Goal: Task Accomplishment & Management: Use online tool/utility

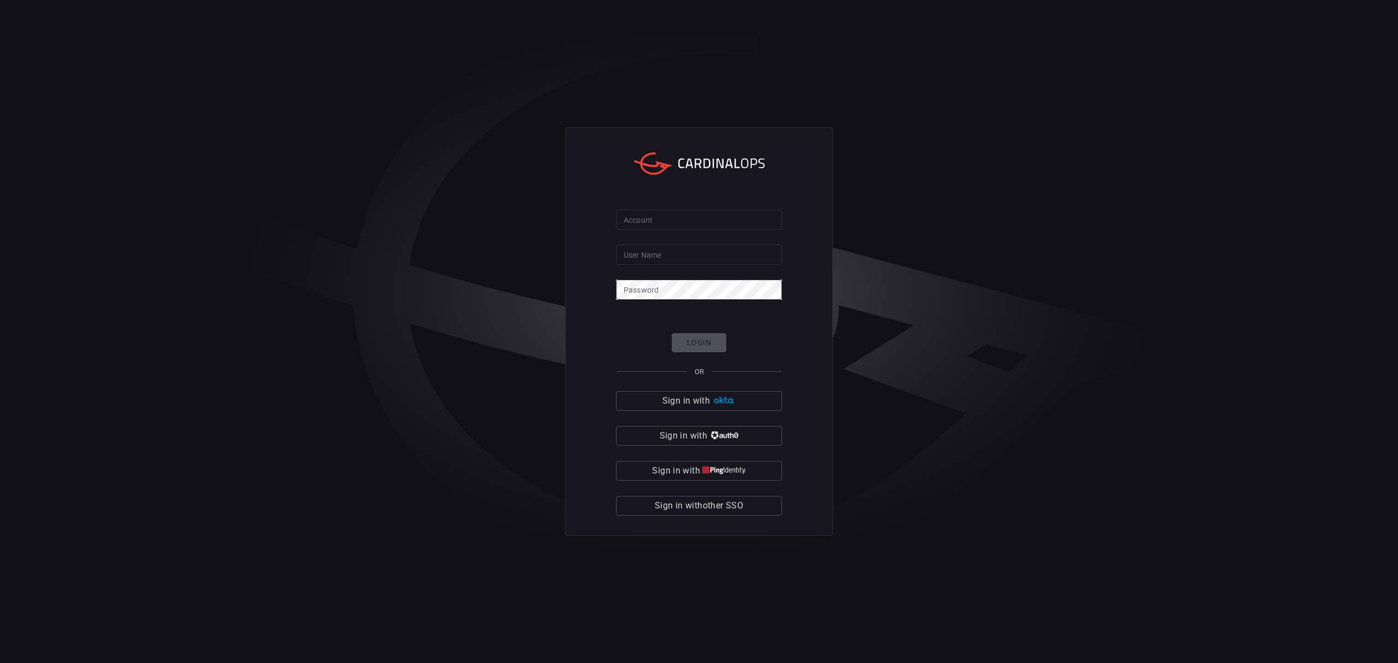
type input "johnmoore"
drag, startPoint x: 723, startPoint y: 507, endPoint x: 695, endPoint y: 506, distance: 28.4
click at [723, 506] on span "Sign in with other SSO" at bounding box center [699, 505] width 88 height 15
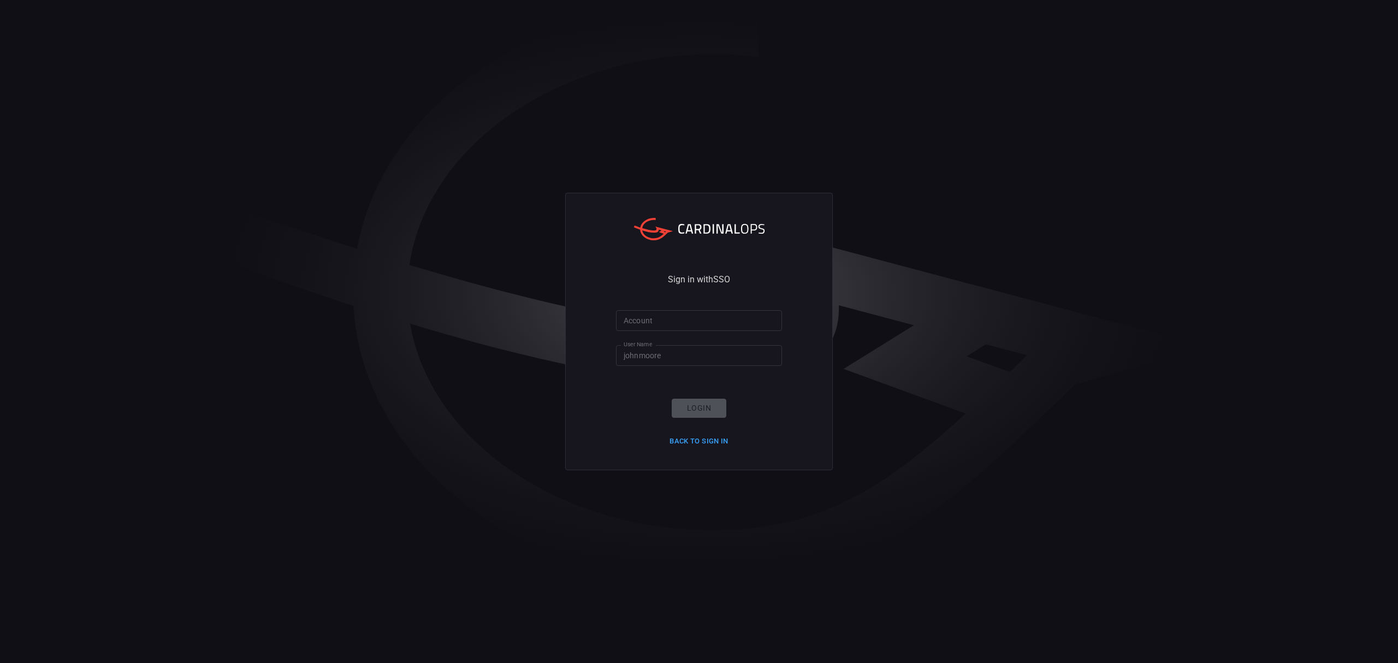
click at [651, 322] on input "Account" at bounding box center [699, 320] width 166 height 20
type input "bayview"
click at [704, 407] on button "Login" at bounding box center [699, 408] width 55 height 19
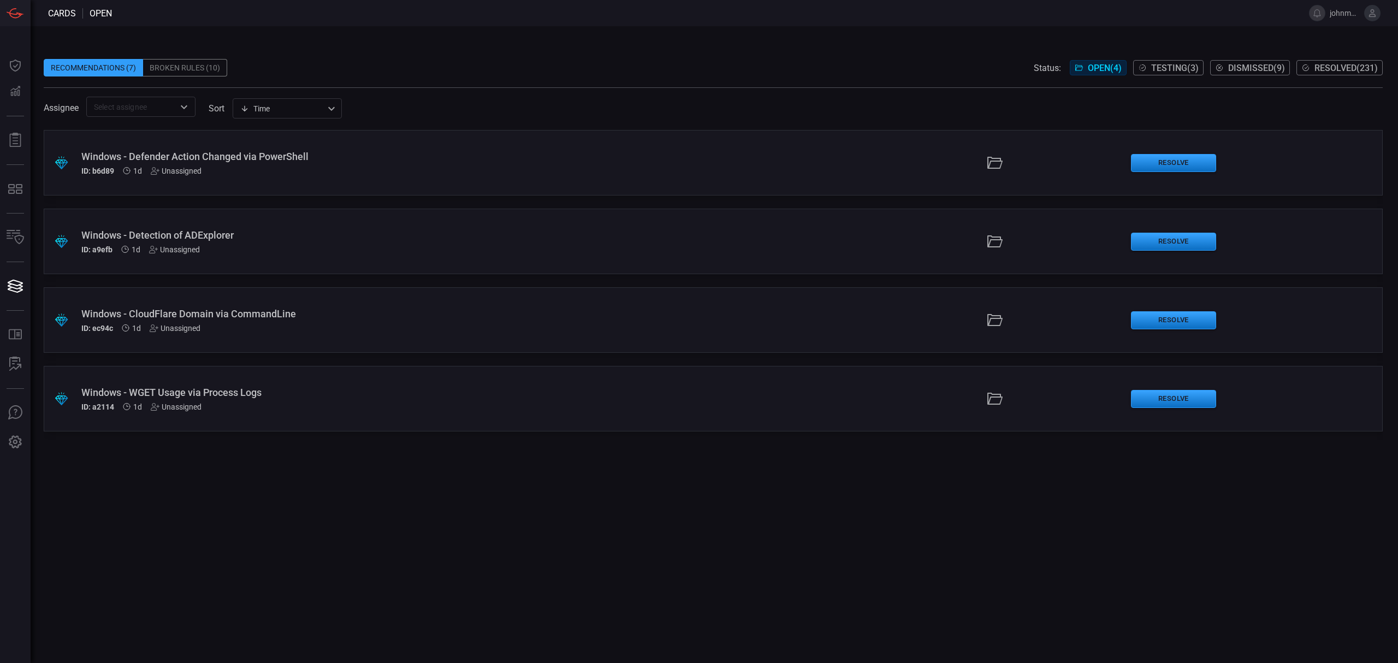
click at [1160, 64] on span "Testing ( 3 )" at bounding box center [1174, 68] width 47 height 10
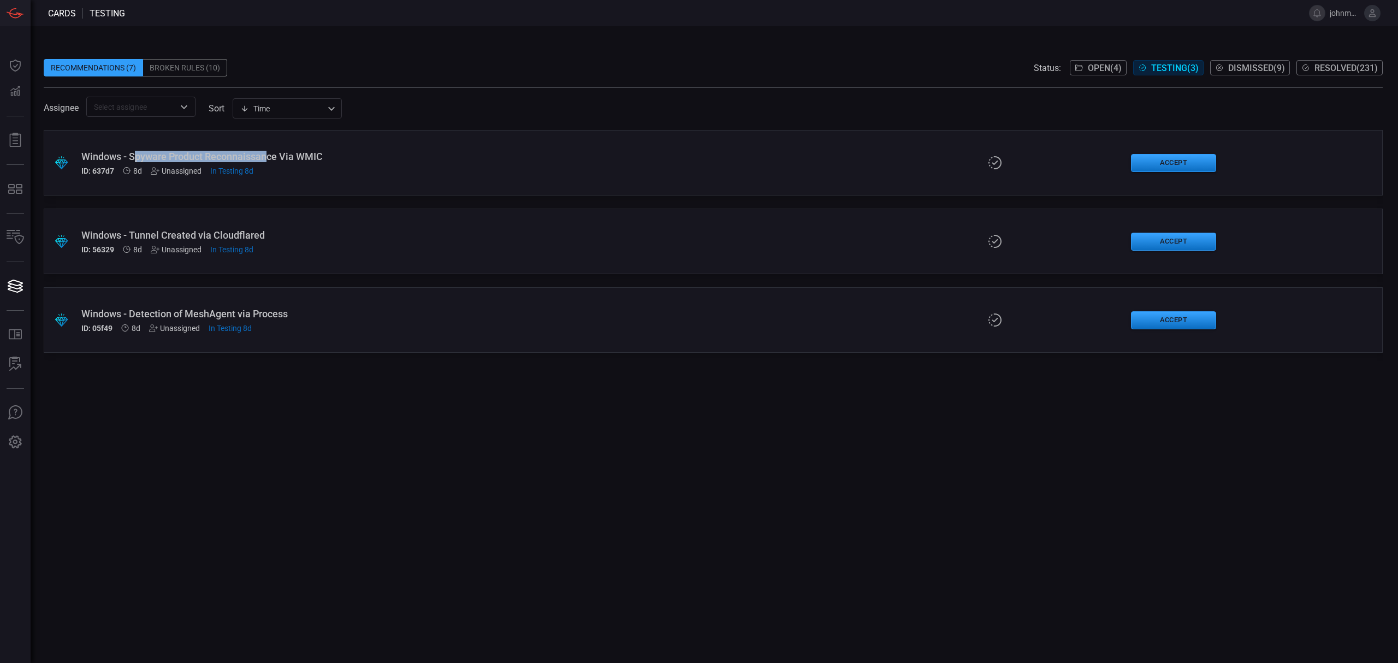
drag, startPoint x: 133, startPoint y: 158, endPoint x: 264, endPoint y: 159, distance: 131.0
click at [265, 159] on div "Windows - Spyware Product Reconnaissance Via WMIC" at bounding box center [341, 156] width 521 height 11
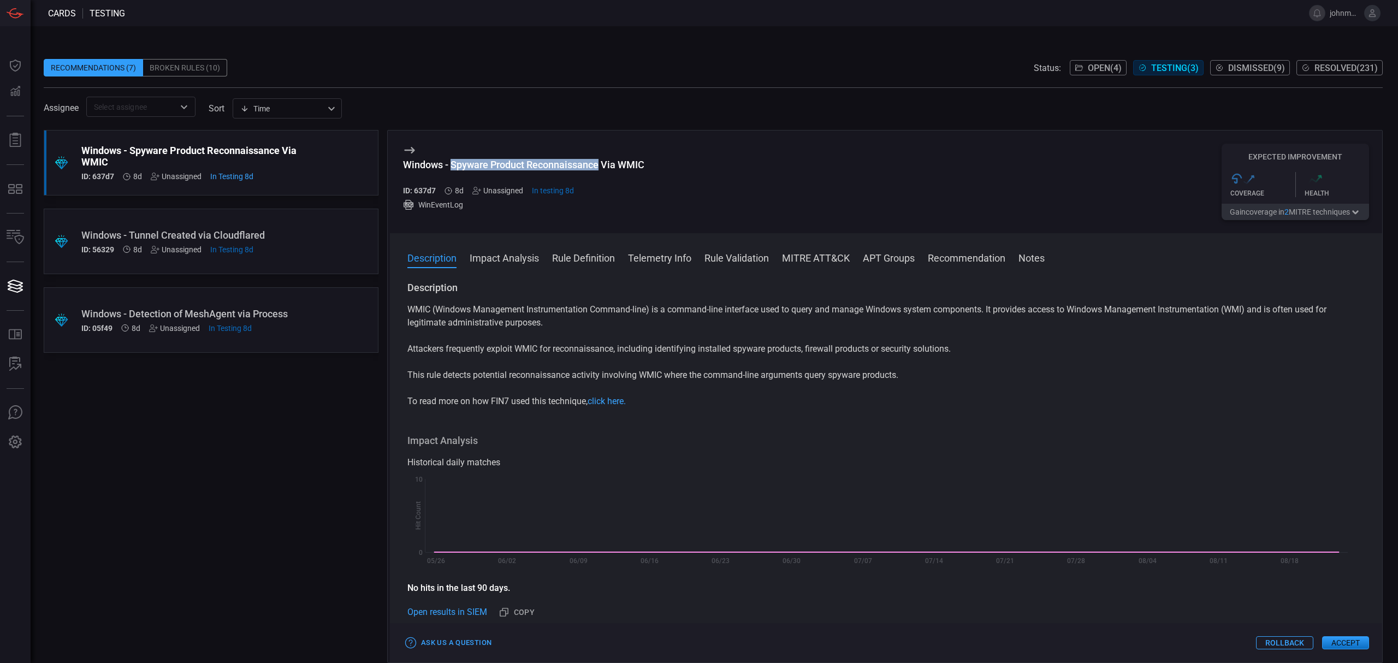
drag, startPoint x: 453, startPoint y: 171, endPoint x: 592, endPoint y: 171, distance: 139.2
click at [597, 171] on h3 "Windows - Spyware Product Reconnaissance Via WMIC" at bounding box center [523, 170] width 241 height 23
copy div "Spyware Product Reconnaissanc"
click at [1346, 642] on button "Accept" at bounding box center [1345, 642] width 47 height 13
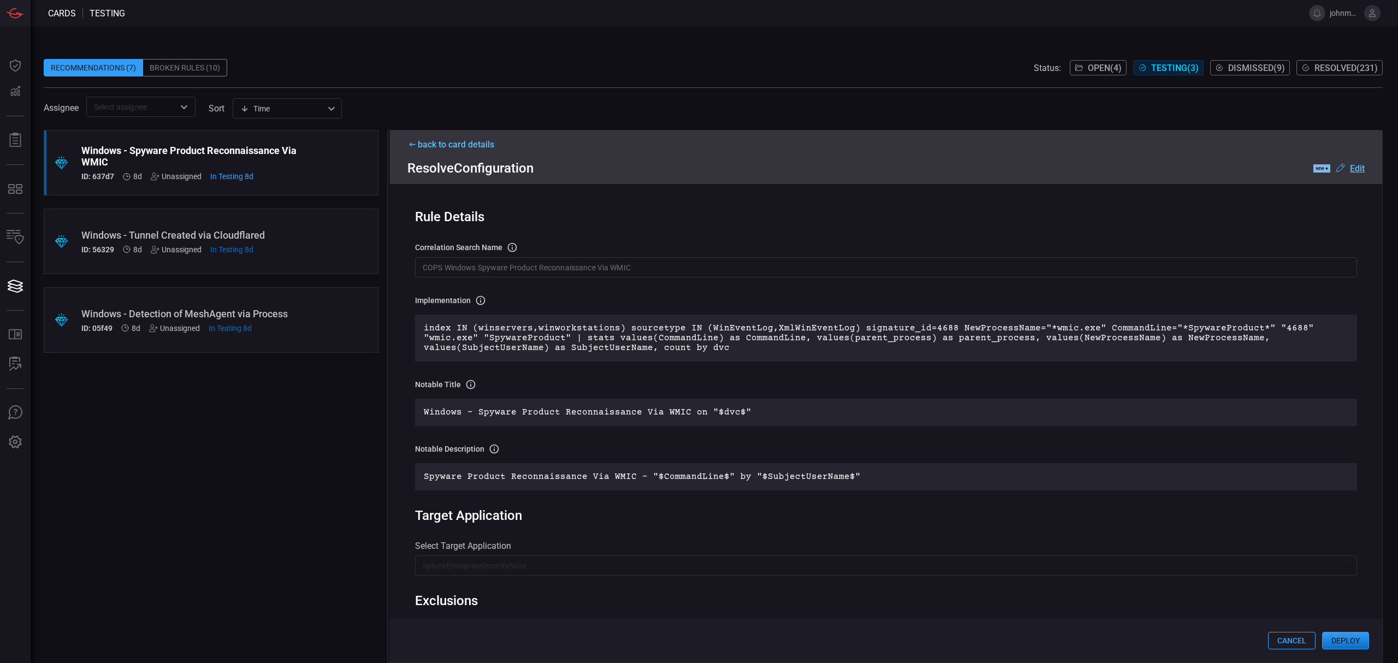
click at [1346, 640] on button "Deploy" at bounding box center [1345, 640] width 47 height 17
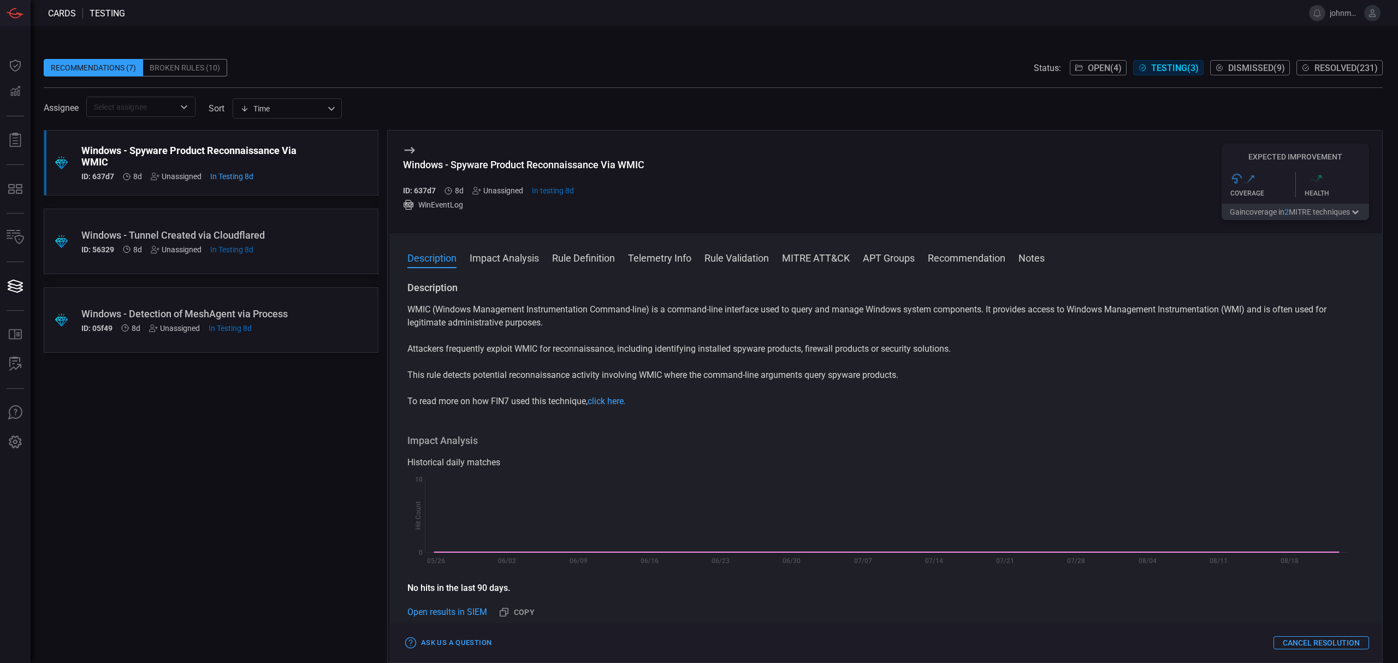
click at [295, 254] on div ".suggested_cards_icon{fill:url(#suggested_cards_icon);} Windows - Tunnel Create…" at bounding box center [211, 242] width 335 height 66
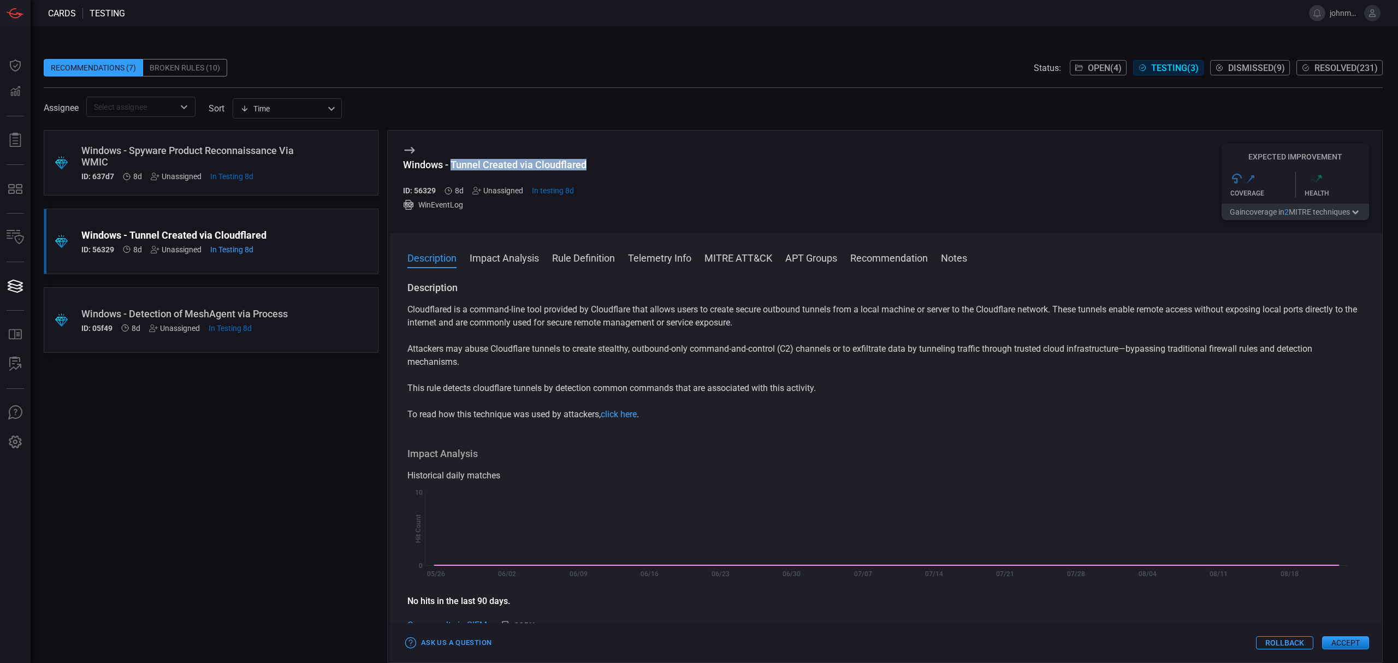
drag, startPoint x: 450, startPoint y: 166, endPoint x: 593, endPoint y: 165, distance: 142.5
click at [593, 165] on div "Windows - Tunnel Created via Cloudflared ID: 56329 8d Unassigned In testing 8d …" at bounding box center [886, 181] width 992 height 103
copy div "Tunnel Created via Cloudflared"
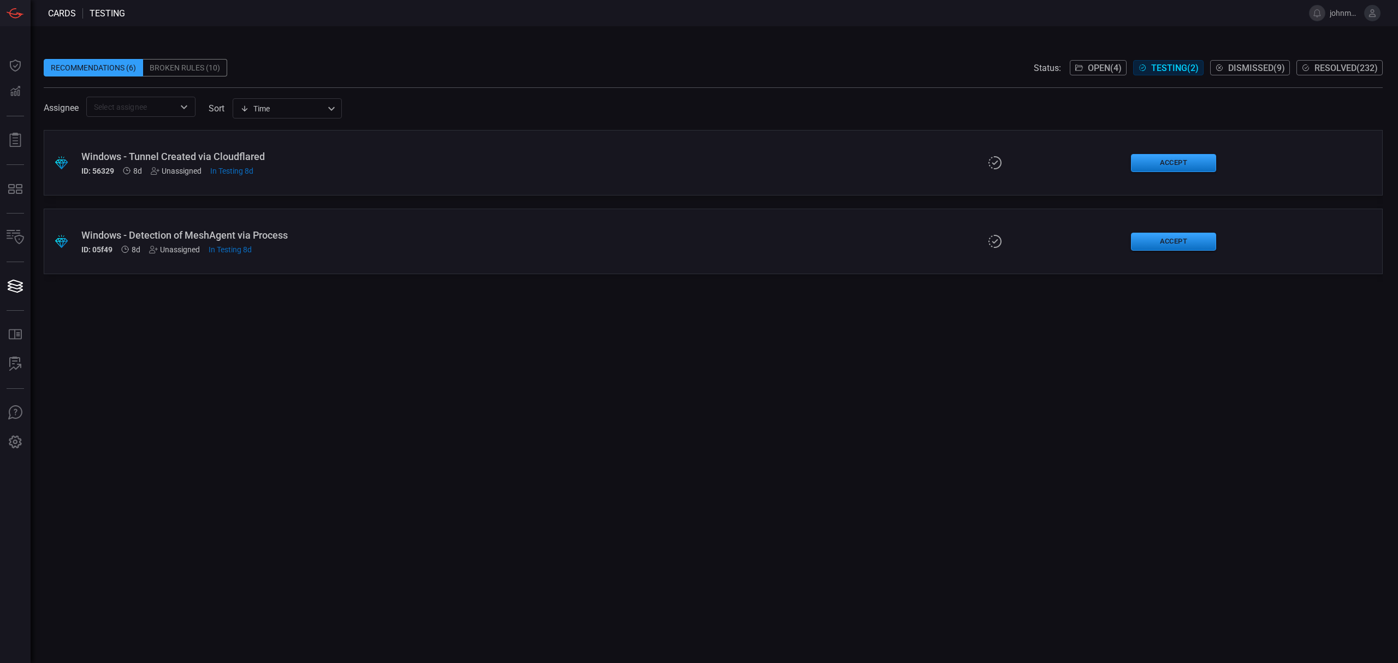
click at [787, 169] on div ".suggested_cards_icon{fill:url(#suggested_cards_icon);} Windows - Tunnel Create…" at bounding box center [713, 163] width 1339 height 66
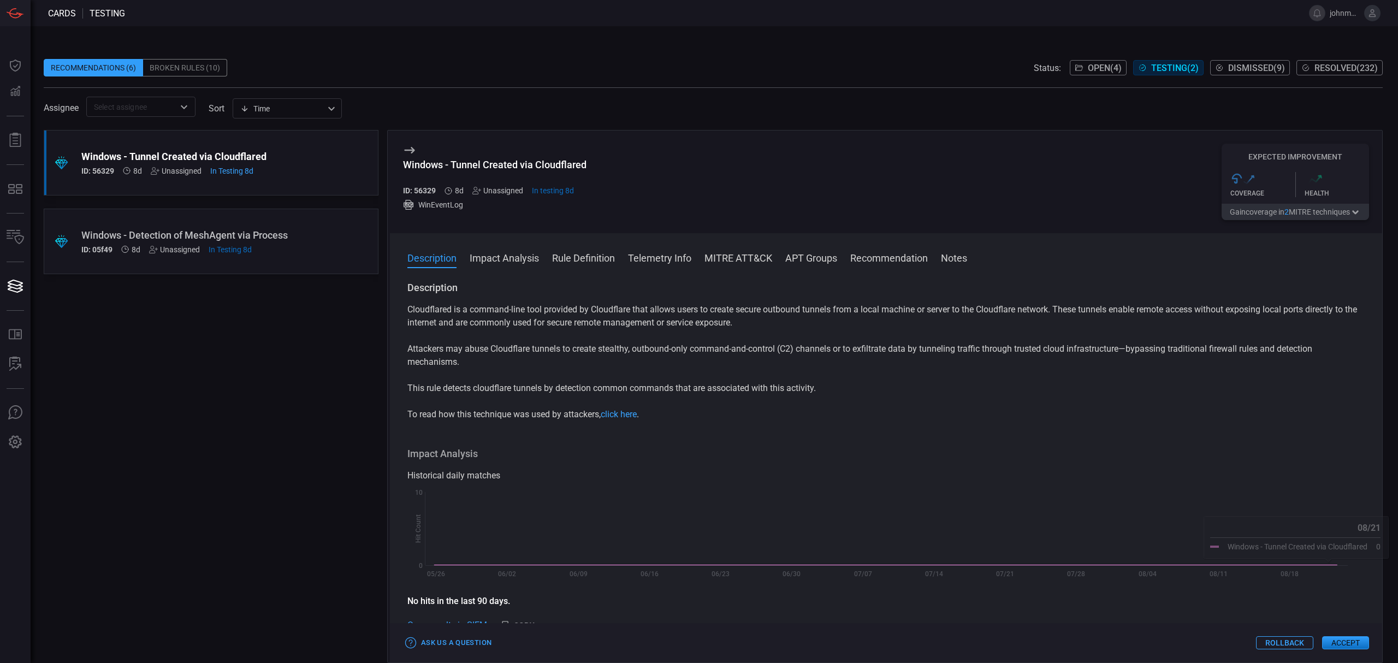
click at [1346, 643] on button "Accept" at bounding box center [1345, 642] width 47 height 13
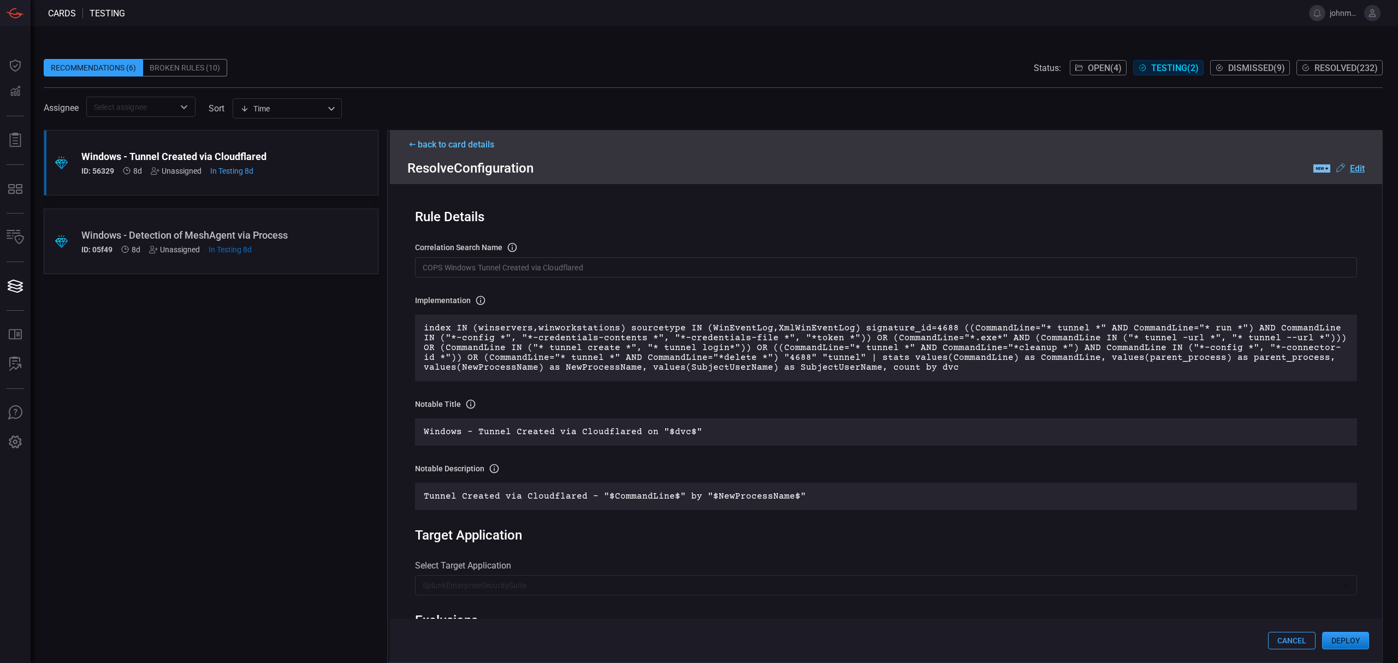
click at [1344, 643] on button "Deploy" at bounding box center [1345, 640] width 47 height 17
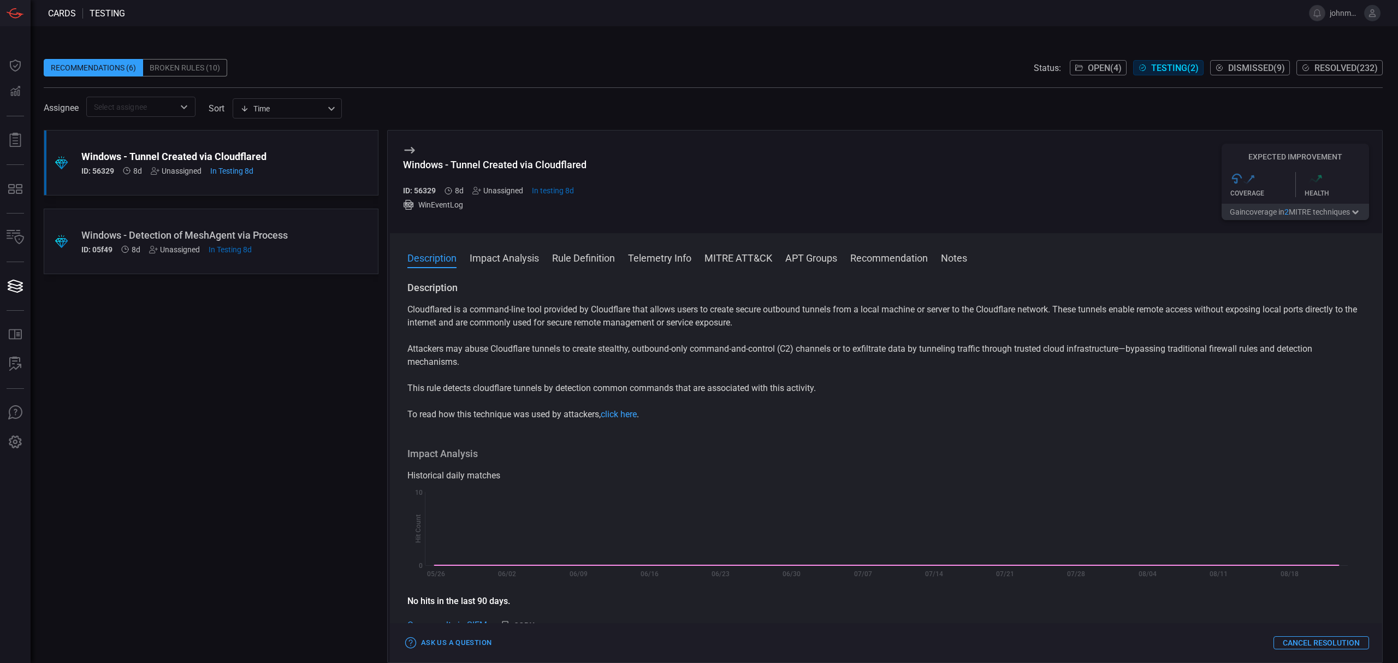
click at [333, 245] on div ".suggested_cards_icon{fill:url(#suggested_cards_icon);} Windows - Detection of …" at bounding box center [211, 242] width 335 height 66
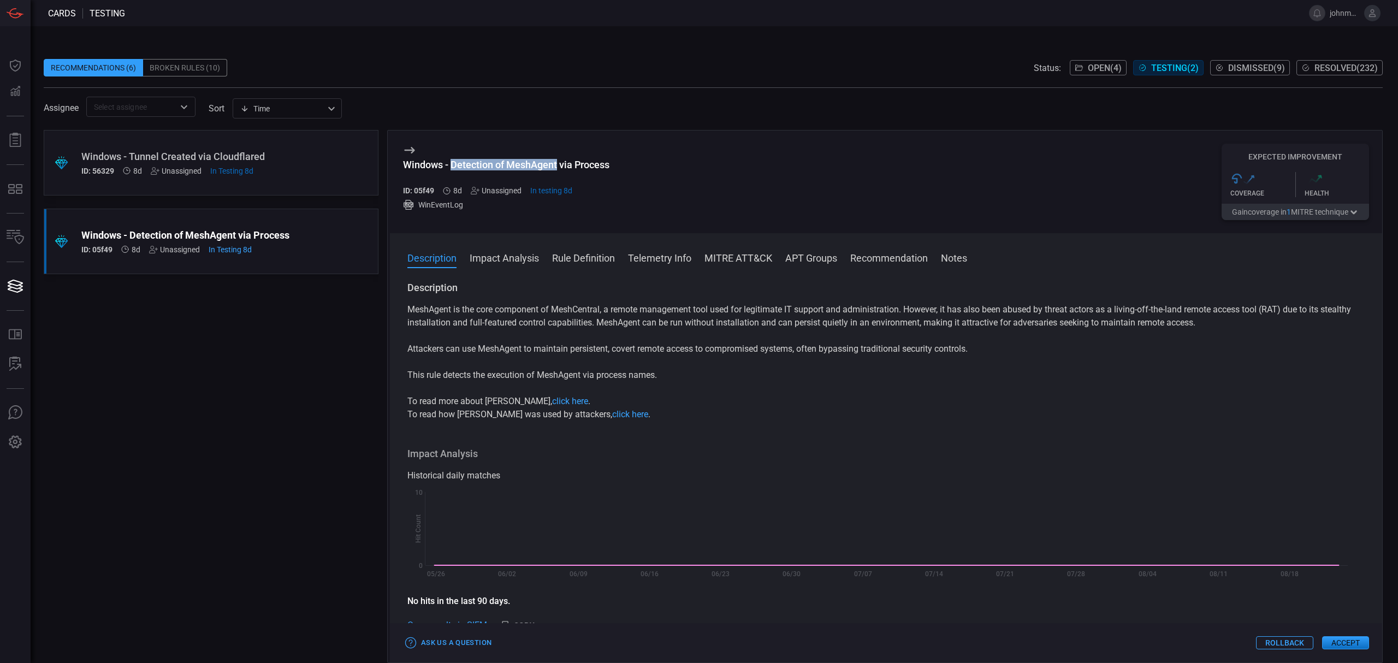
drag, startPoint x: 450, startPoint y: 166, endPoint x: 558, endPoint y: 163, distance: 107.6
click at [558, 163] on div "Windows - Detection of MeshAgent via Process" at bounding box center [506, 164] width 206 height 11
copy div "Detection of MeshAgent"
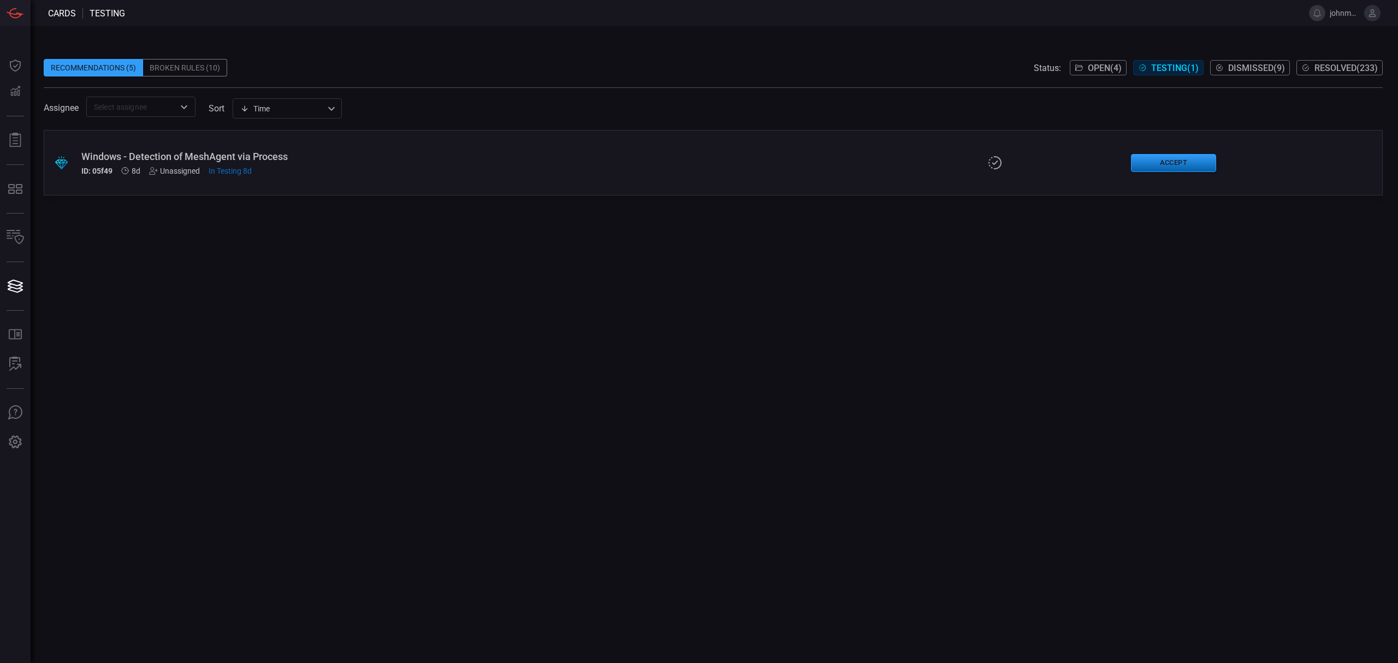
click at [1167, 163] on button "Accept" at bounding box center [1173, 163] width 85 height 18
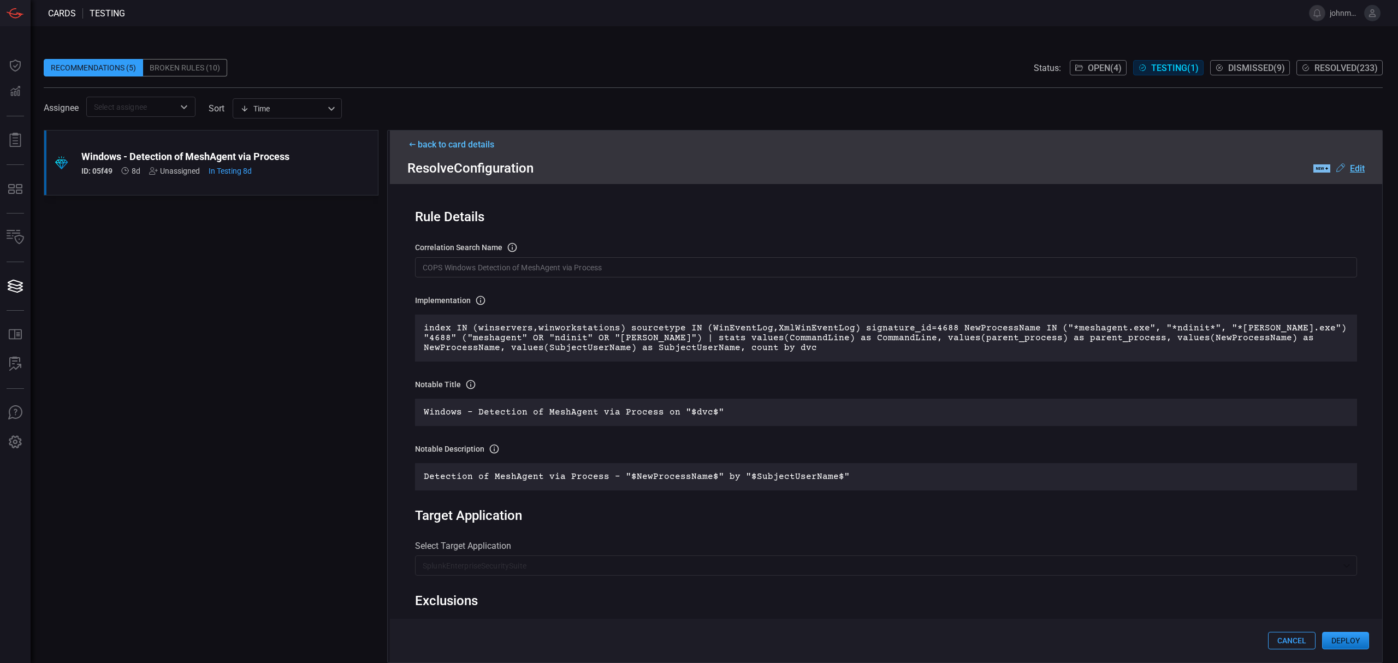
click at [1359, 642] on button "Deploy" at bounding box center [1345, 640] width 47 height 17
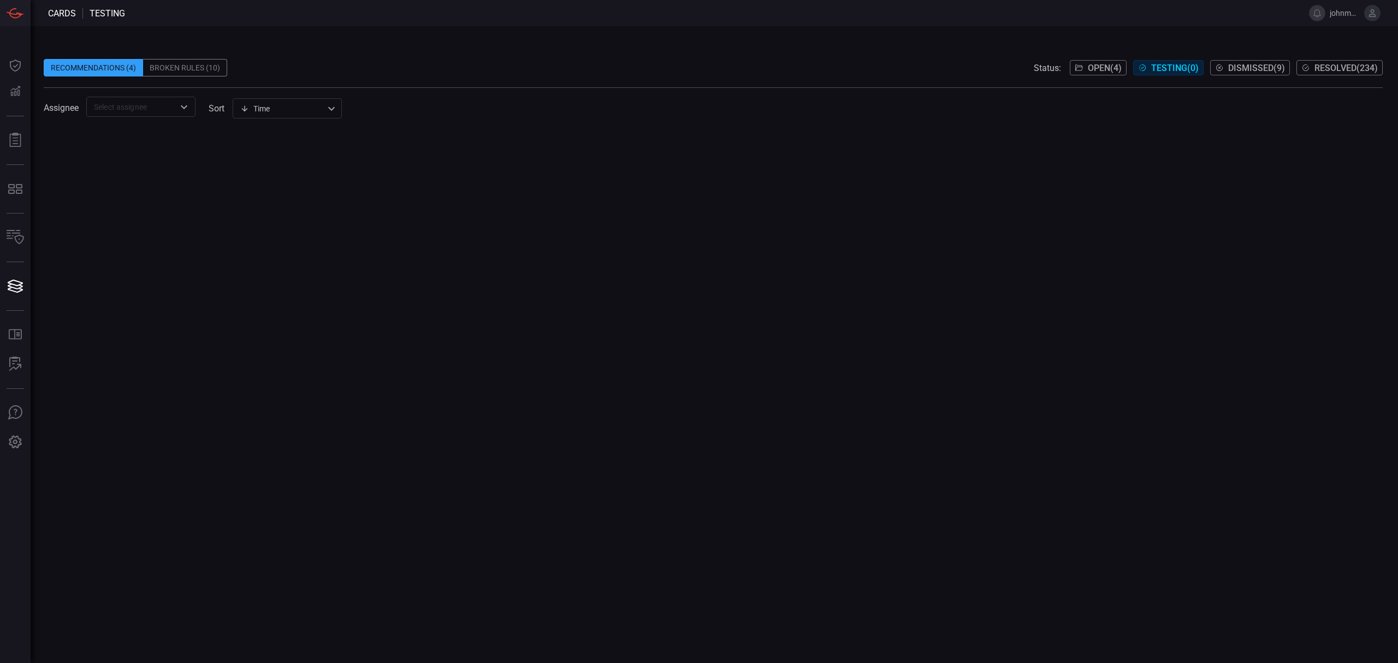
click at [1089, 73] on button "Open ( 4 )" at bounding box center [1098, 67] width 57 height 15
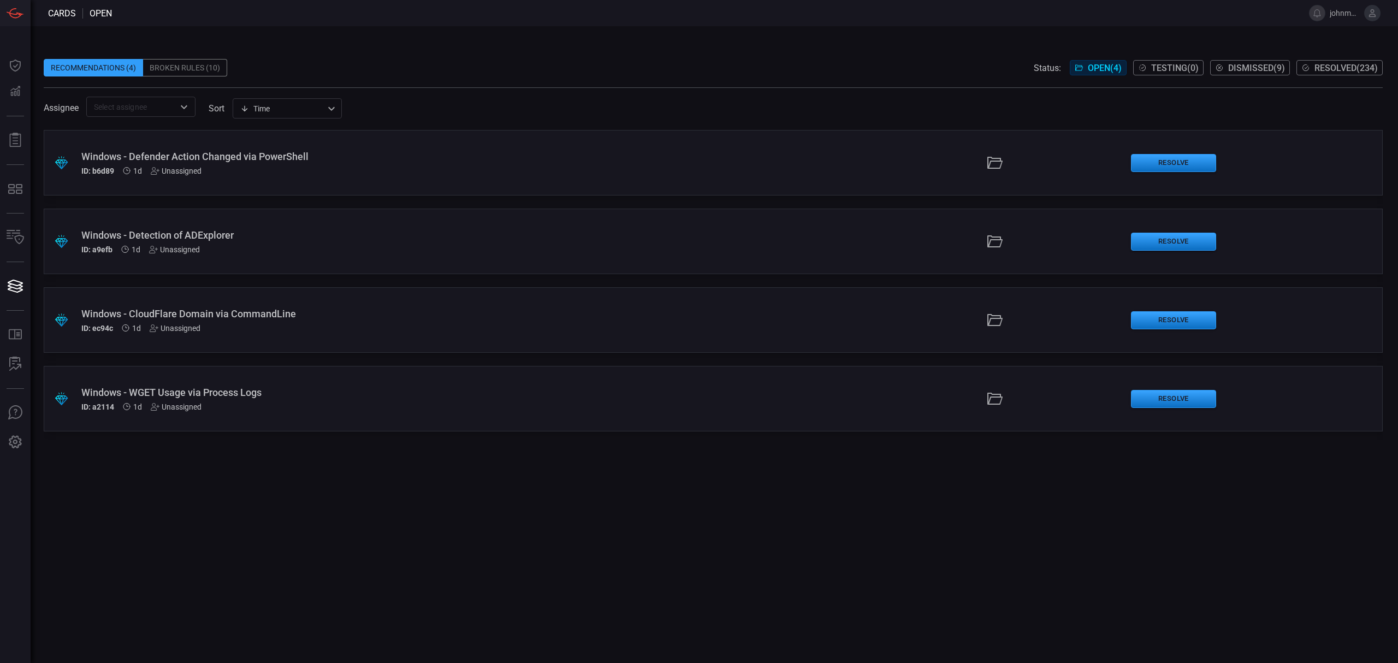
click at [293, 154] on div "Windows - Defender Action Changed via PowerShell" at bounding box center [341, 156] width 521 height 11
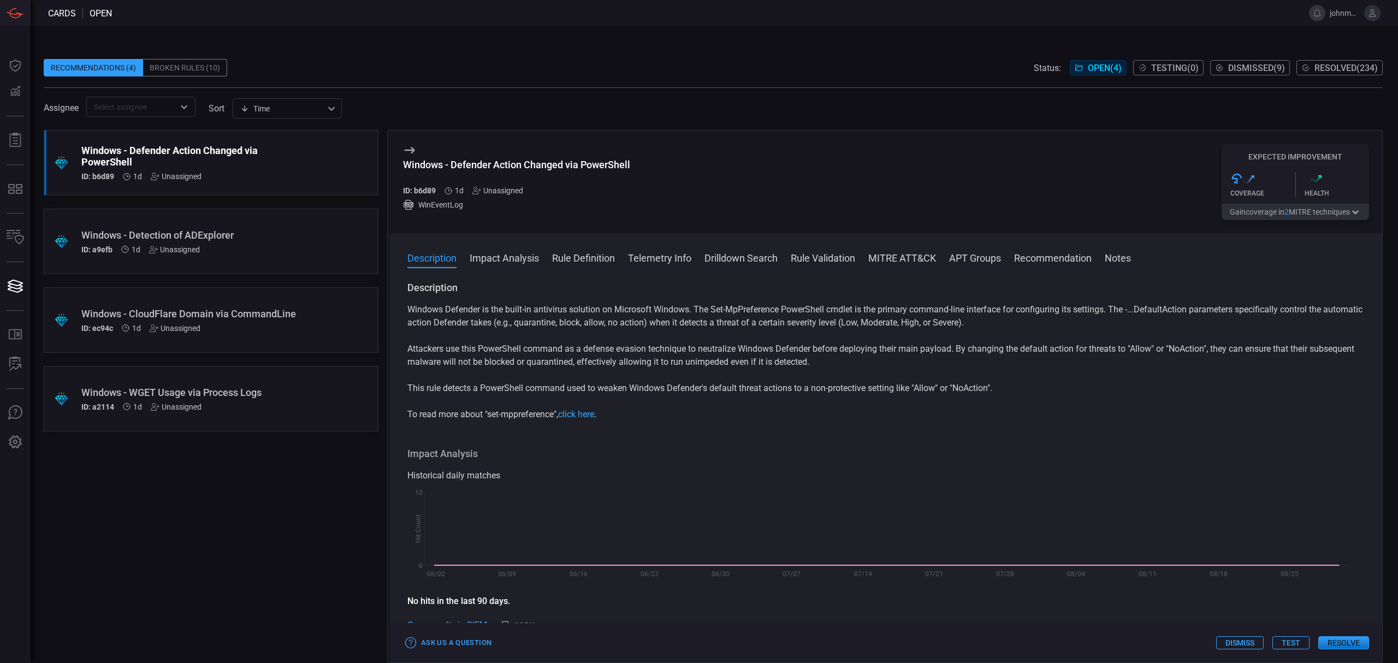
click at [1295, 643] on button "Test" at bounding box center [1290, 642] width 37 height 13
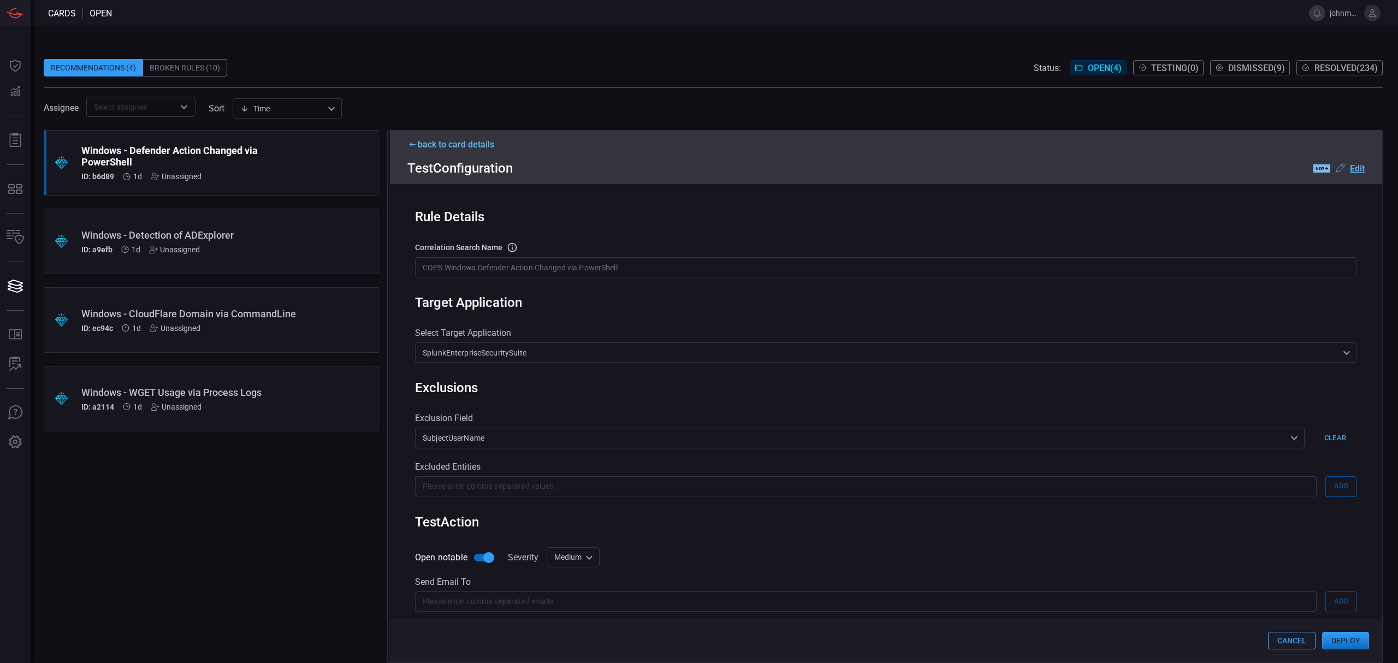
click at [1341, 641] on button "Deploy" at bounding box center [1345, 640] width 47 height 17
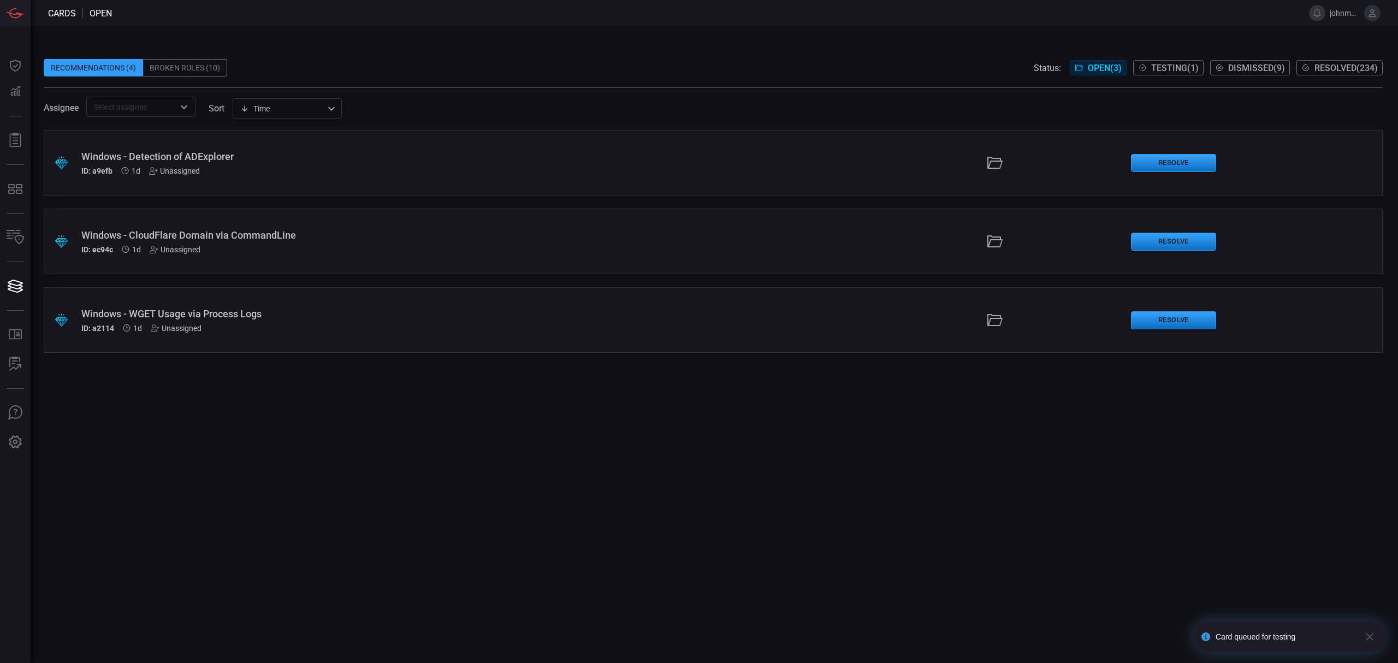
click at [377, 171] on div "ID: a9efb 1d Unassigned" at bounding box center [341, 171] width 521 height 9
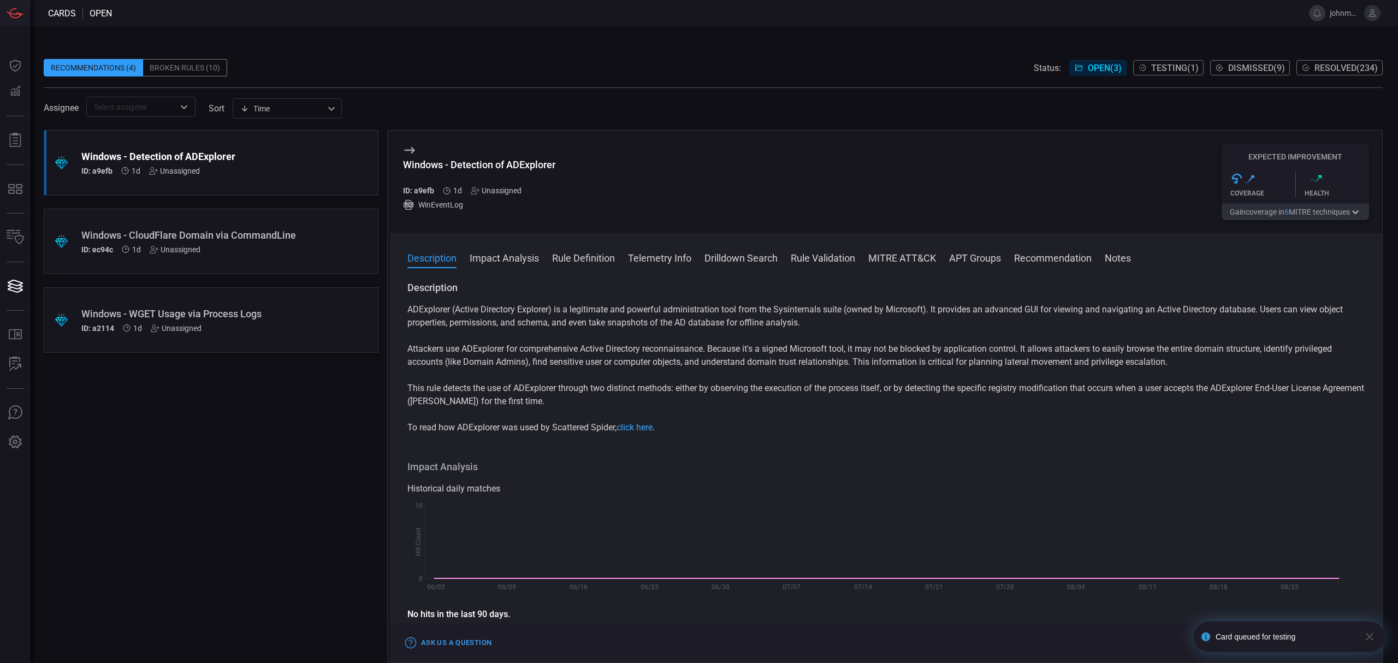
click at [1374, 640] on icon "button" at bounding box center [1369, 636] width 13 height 13
click at [1290, 645] on button "Test" at bounding box center [1290, 642] width 37 height 13
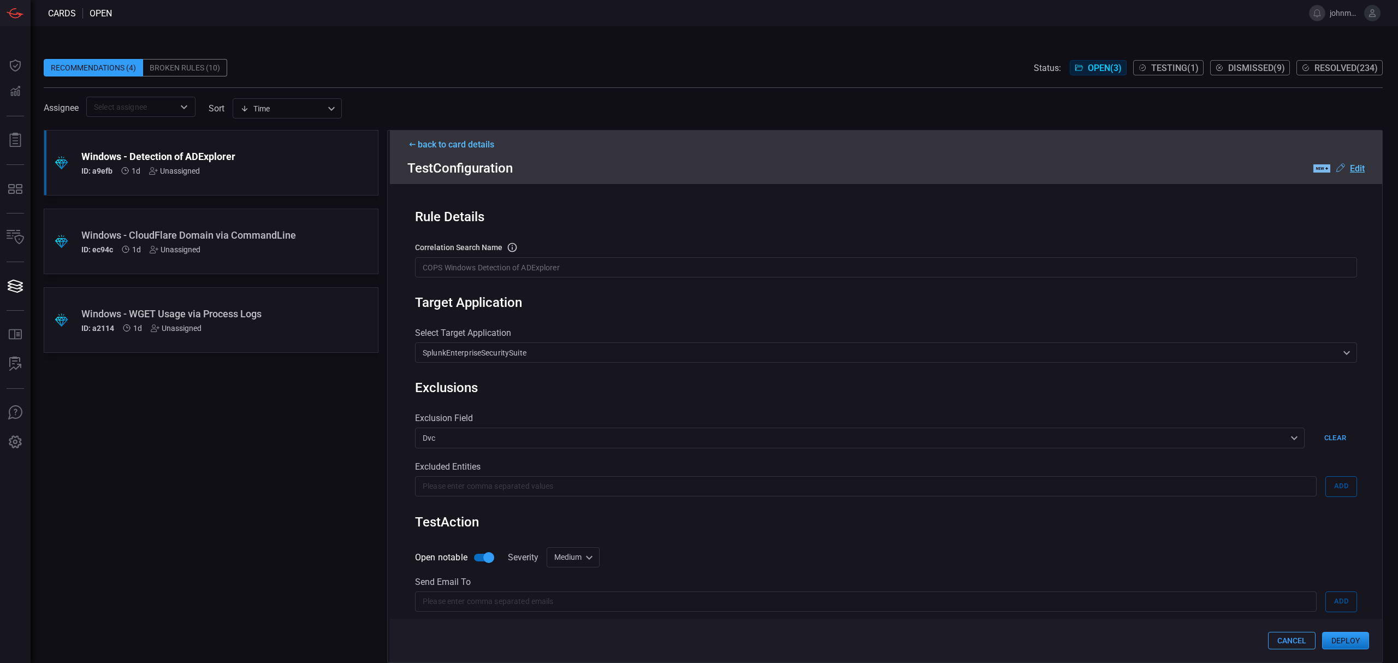
click at [1350, 642] on button "Deploy" at bounding box center [1345, 640] width 47 height 17
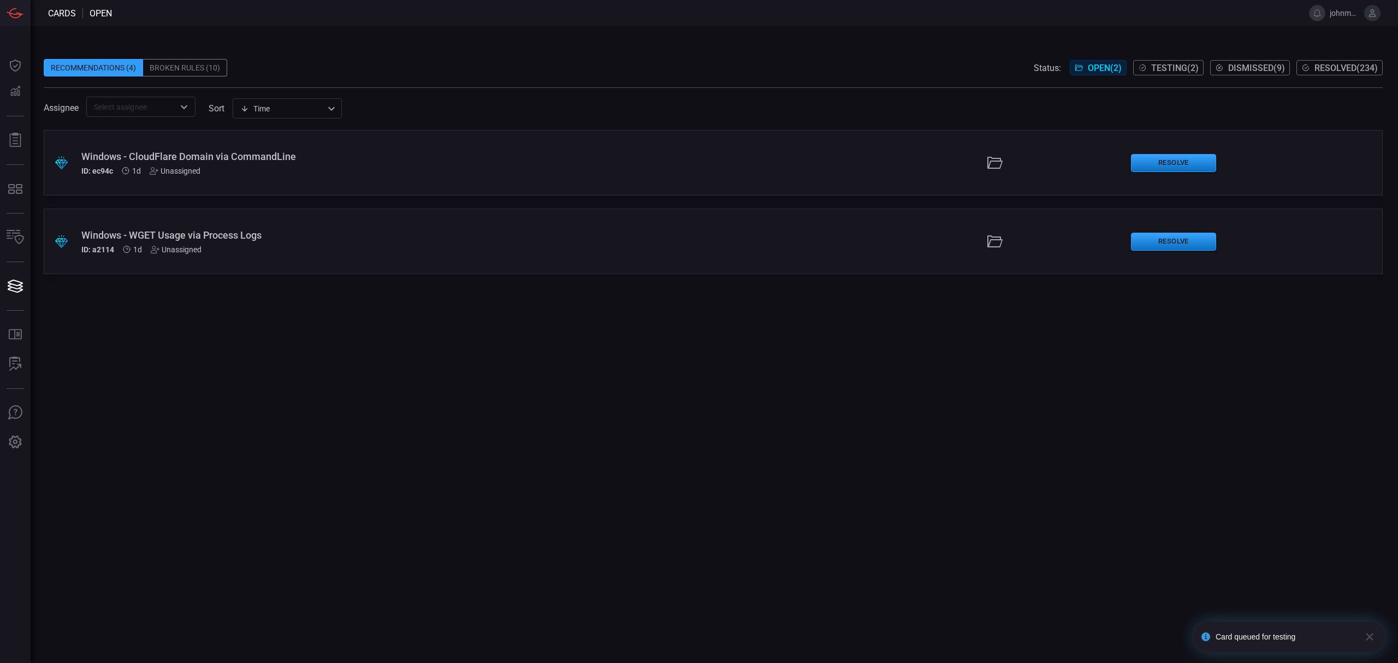
click at [251, 164] on div "Windows - CloudFlare Domain via CommandLine ID: ec94c 1d Unassigned" at bounding box center [341, 163] width 521 height 25
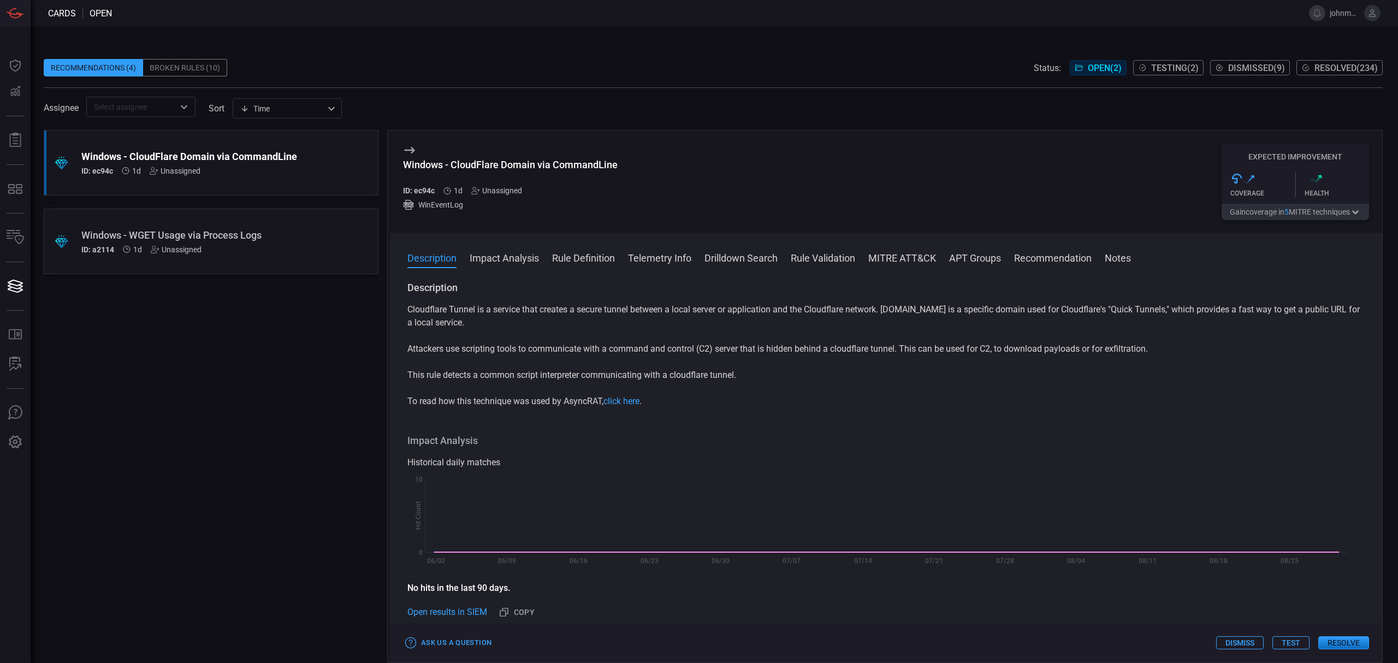
click at [1293, 644] on button "Test" at bounding box center [1290, 642] width 37 height 13
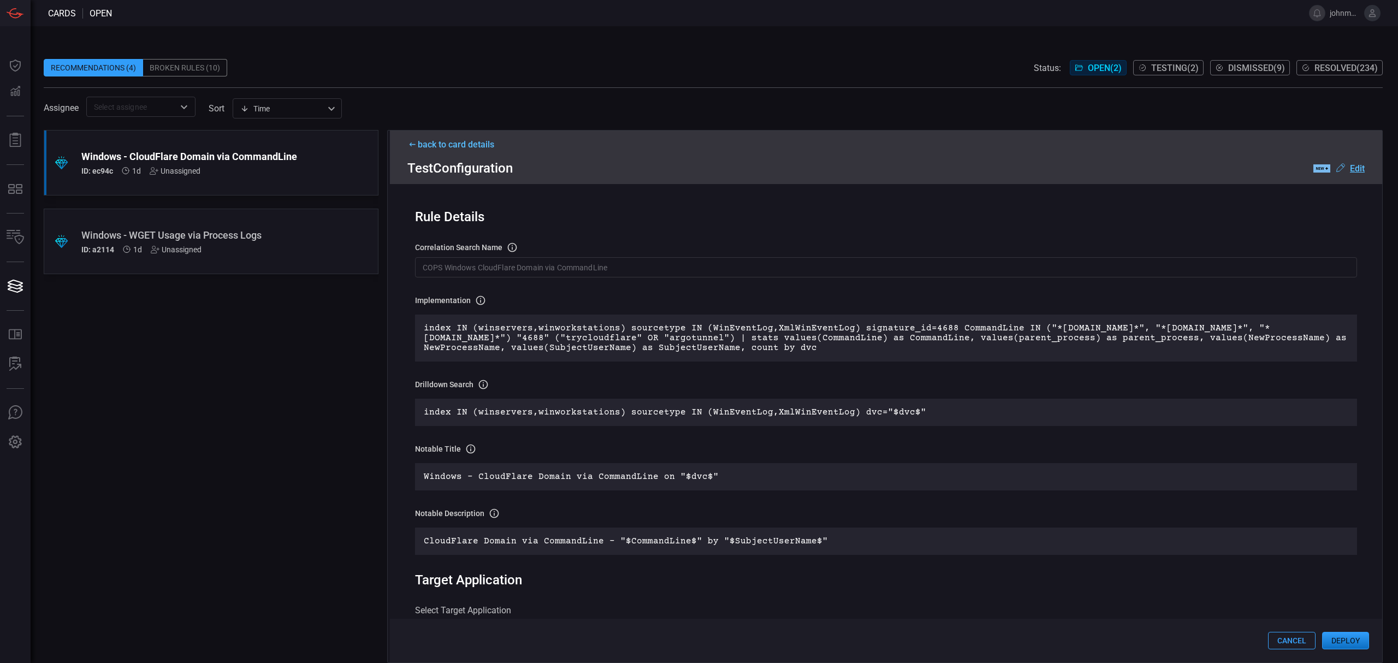
click at [1344, 645] on button "Deploy" at bounding box center [1345, 640] width 47 height 17
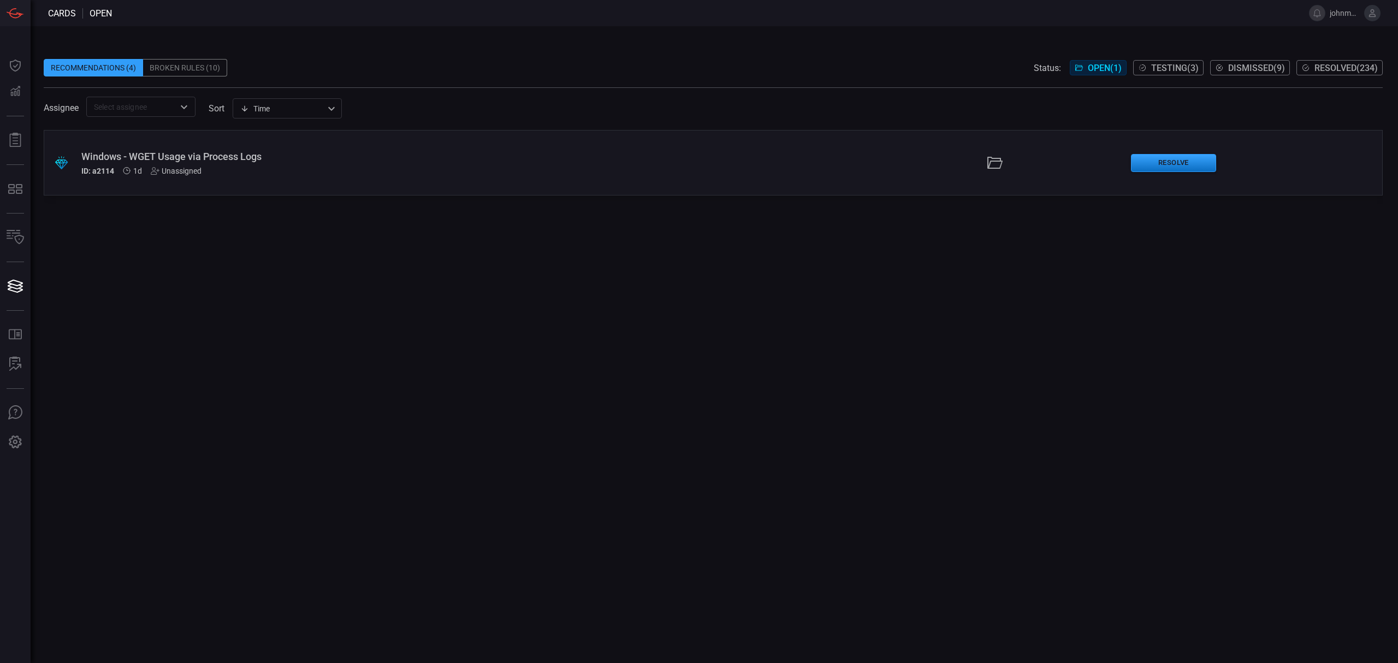
click at [254, 155] on div "Windows - WGET Usage via Process Logs" at bounding box center [341, 156] width 521 height 11
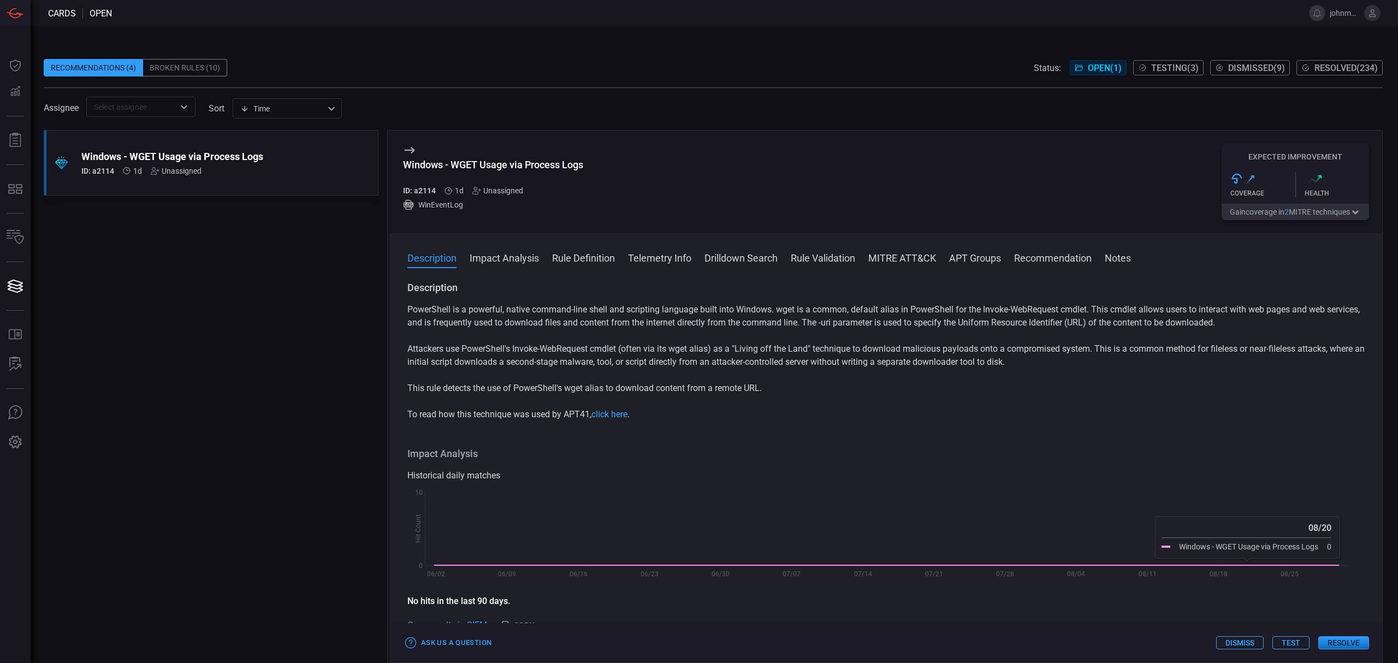
click at [1291, 644] on button "Test" at bounding box center [1290, 642] width 37 height 13
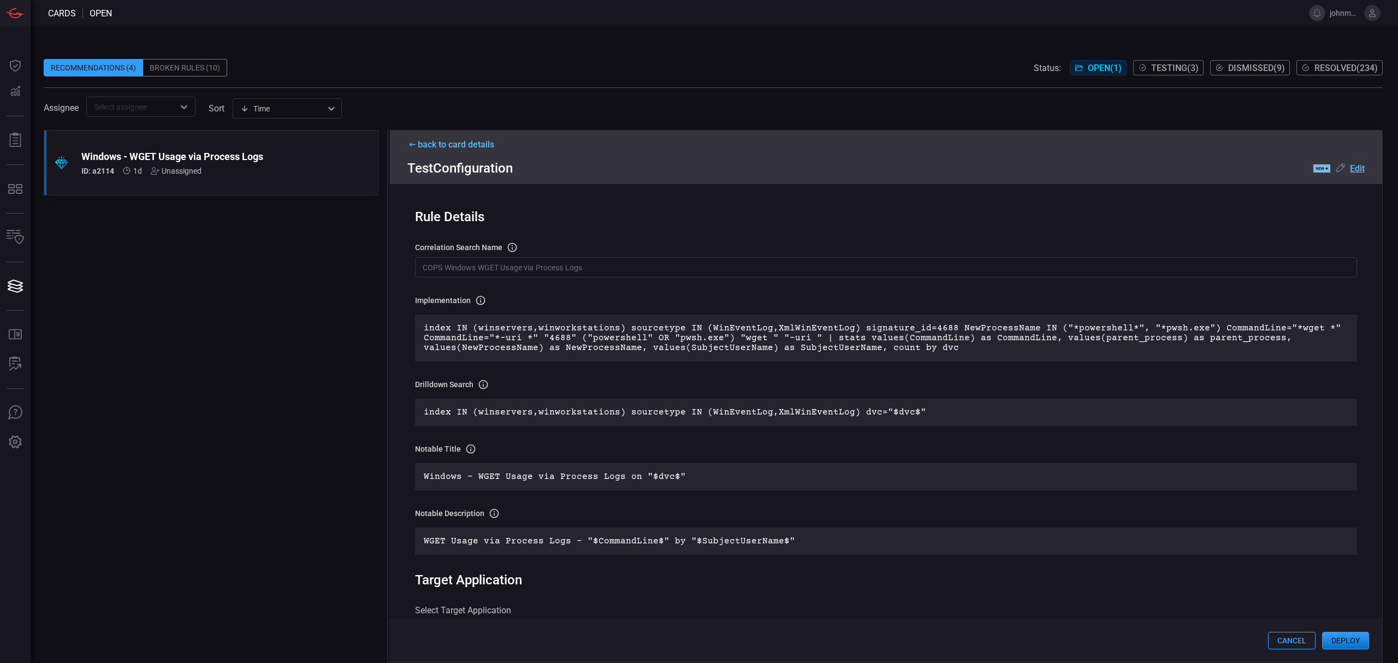
click at [1358, 638] on button "Deploy" at bounding box center [1345, 640] width 47 height 17
